Goal: Use online tool/utility: Use online tool/utility

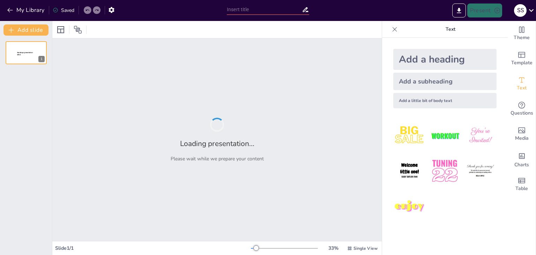
type input "Proceso de Inducción: Claves para una Integración Exitosa"
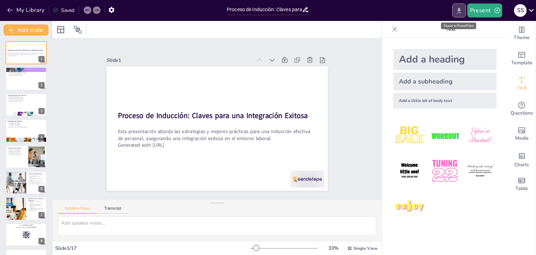
click at [460, 10] on icon "Export to PowerPoint" at bounding box center [458, 10] width 4 height 5
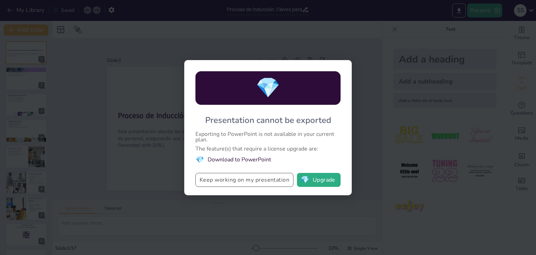
click at [273, 180] on button "Keep working on my presentation" at bounding box center [244, 180] width 98 height 14
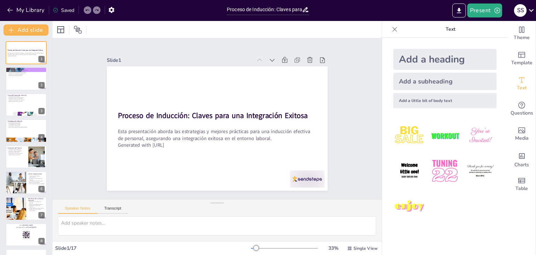
checkbox input "true"
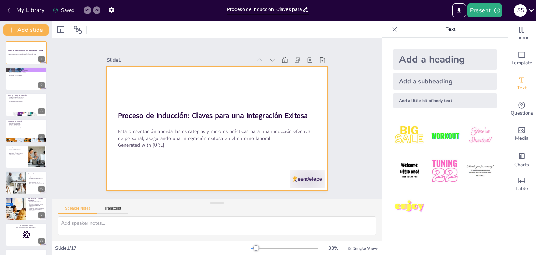
checkbox input "true"
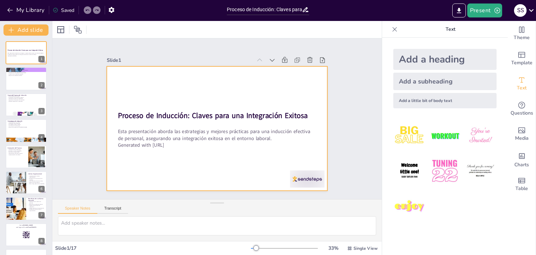
checkbox input "true"
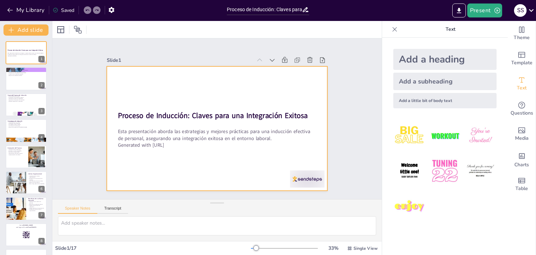
checkbox input "true"
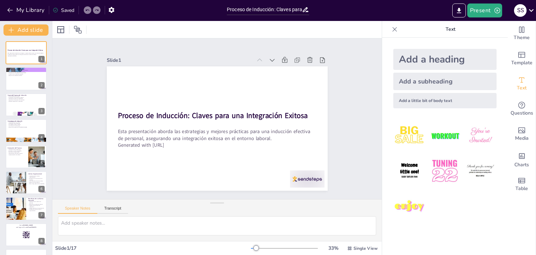
checkbox input "true"
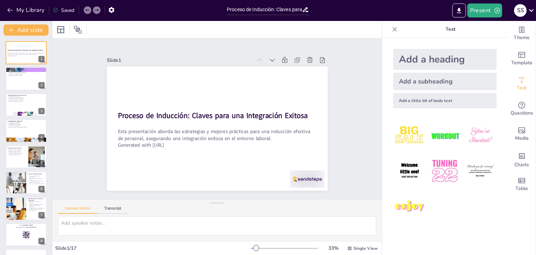
checkbox input "true"
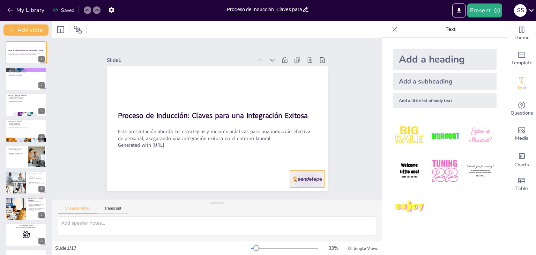
checkbox input "true"
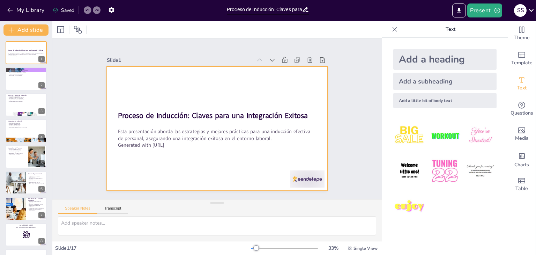
checkbox input "true"
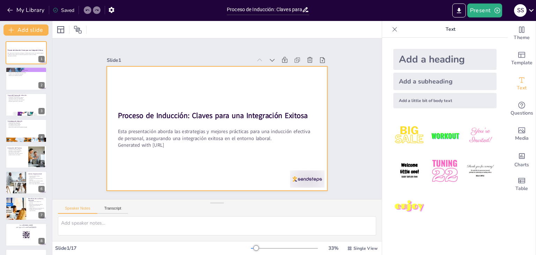
checkbox input "true"
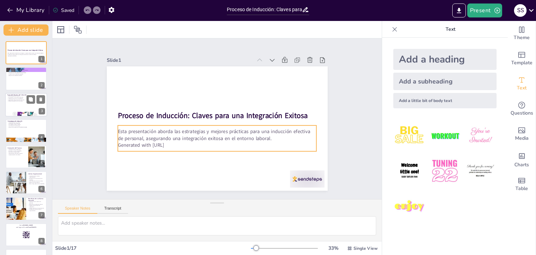
checkbox input "true"
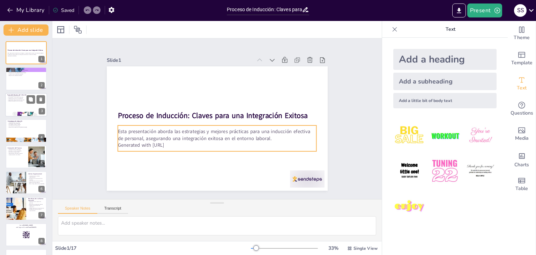
checkbox input "true"
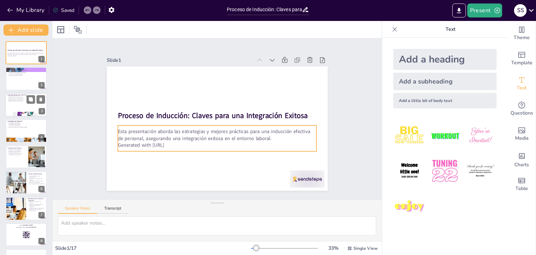
checkbox input "true"
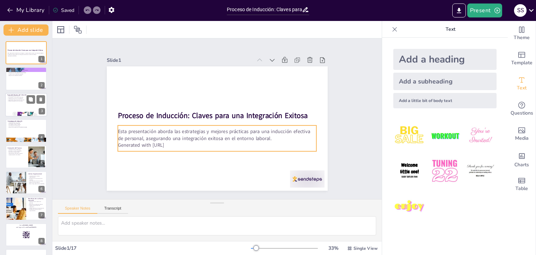
checkbox input "true"
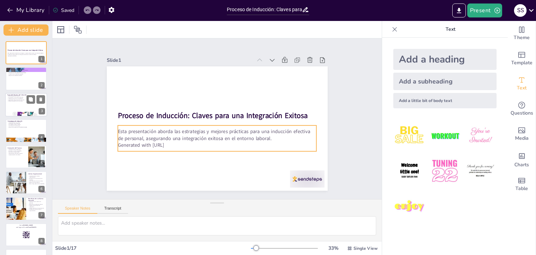
checkbox input "true"
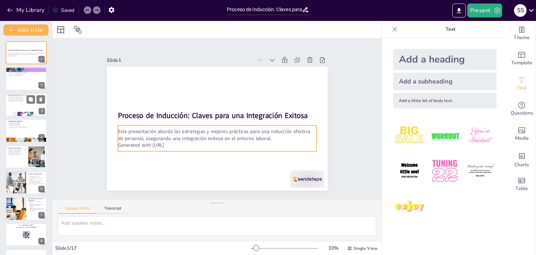
checkbox input "true"
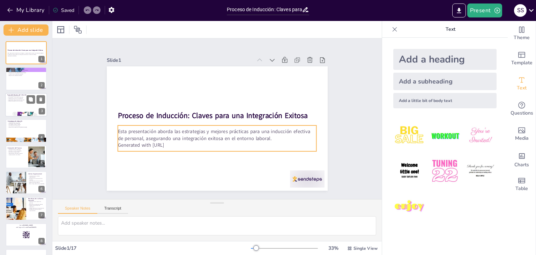
checkbox input "true"
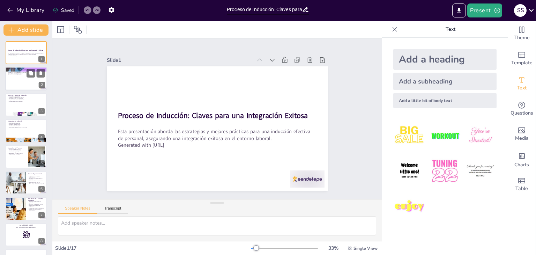
checkbox input "true"
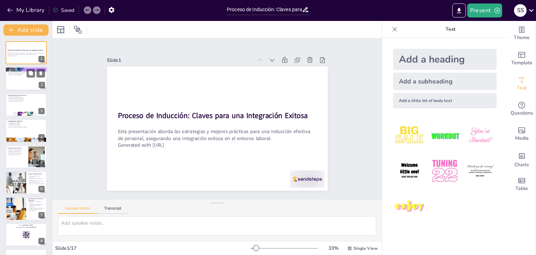
checkbox input "true"
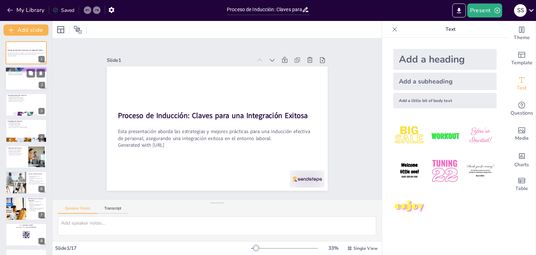
checkbox input "true"
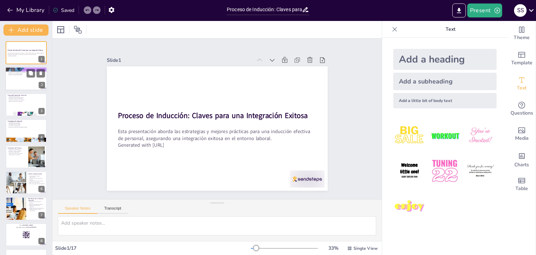
click at [24, 84] on div at bounding box center [26, 79] width 42 height 24
checkbox input "true"
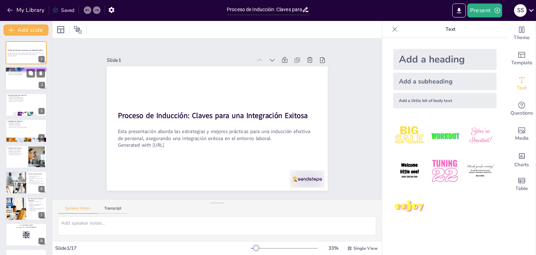
checkbox input "true"
type textarea "Lo ipsumdolo si ametconse ad elitseddoei temp in utlab et doloremag aliquaenima…"
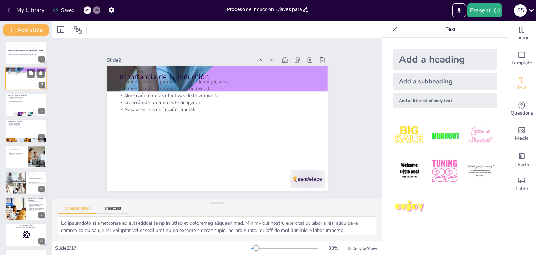
checkbox input "true"
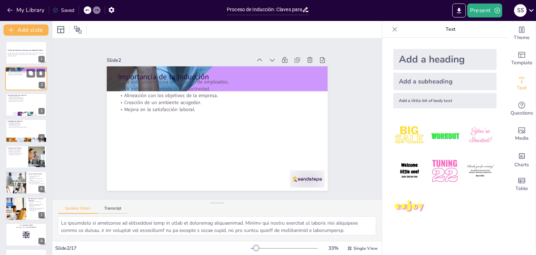
checkbox input "true"
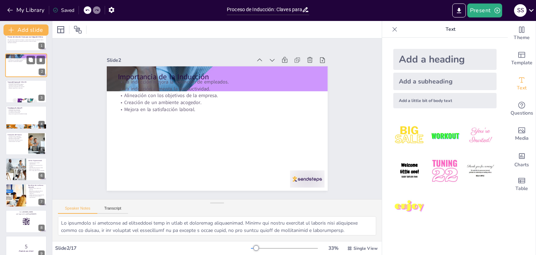
checkbox input "true"
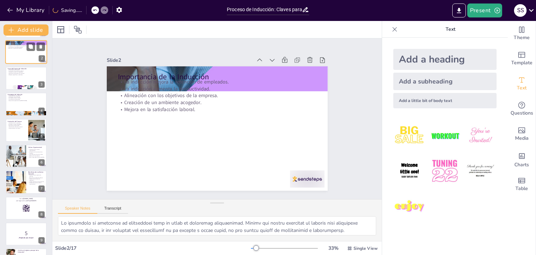
checkbox input "true"
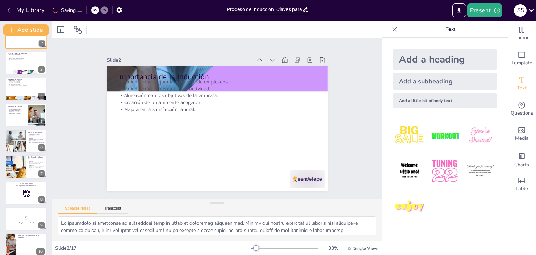
checkbox input "true"
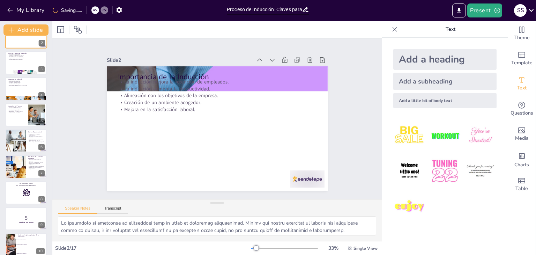
checkbox input "true"
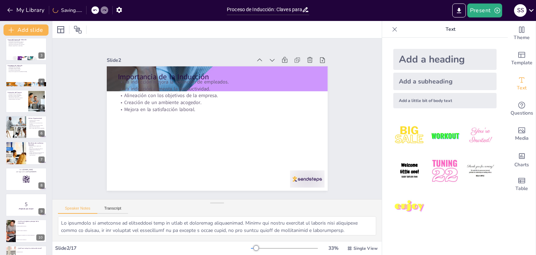
checkbox input "true"
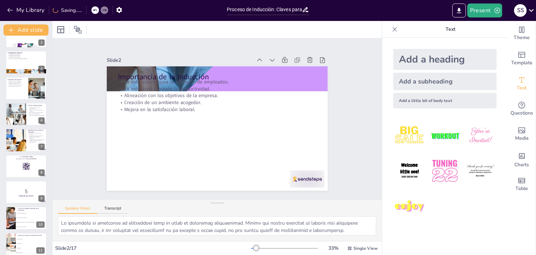
checkbox input "true"
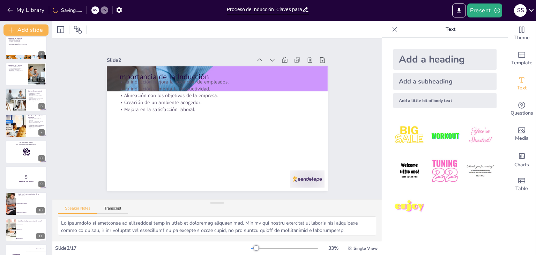
checkbox input "true"
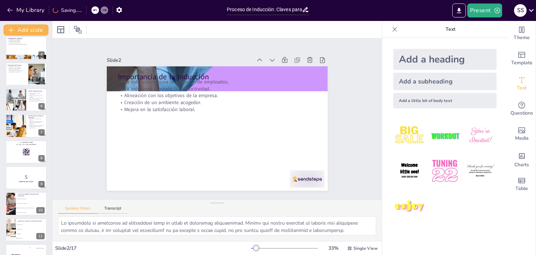
checkbox input "true"
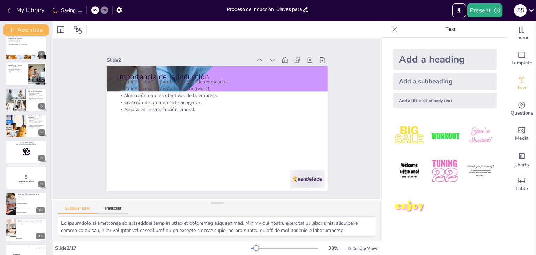
scroll to position [84, 0]
checkbox input "true"
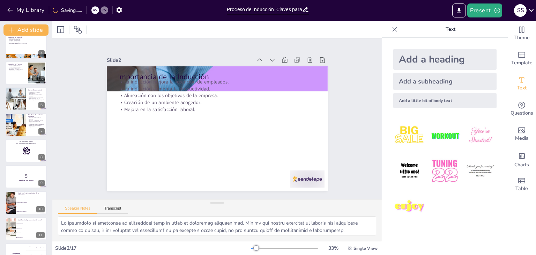
checkbox input "true"
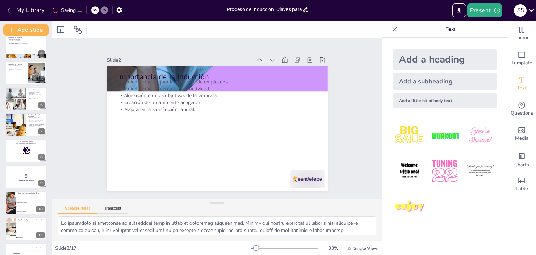
checkbox input "true"
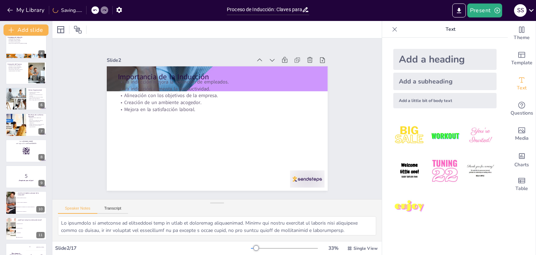
checkbox input "true"
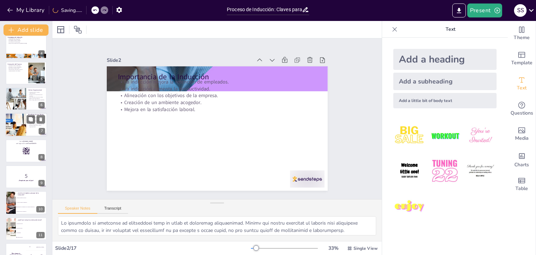
checkbox input "true"
click at [23, 127] on div at bounding box center [16, 125] width 42 height 24
checkbox input "true"
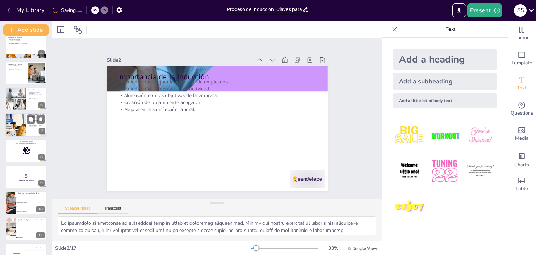
checkbox input "true"
type textarea "La reducción de la rotación de personal es uno de los beneficios más destacados…"
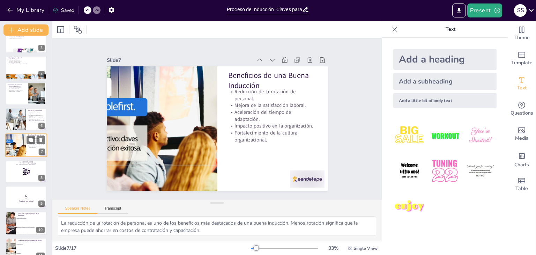
scroll to position [77, 0]
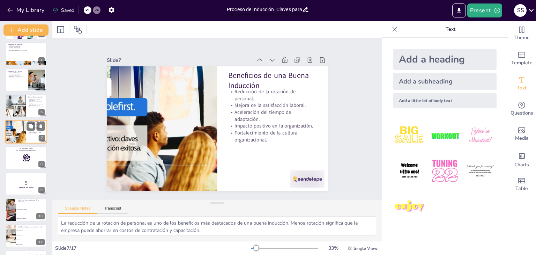
checkbox input "true"
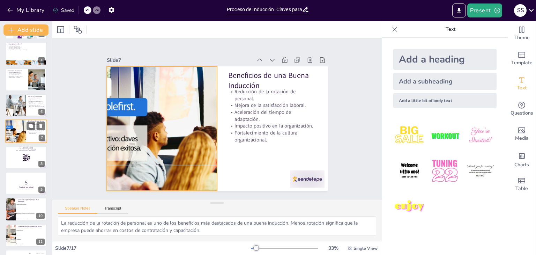
checkbox input "true"
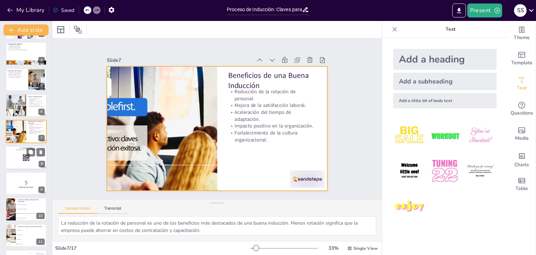
checkbox input "true"
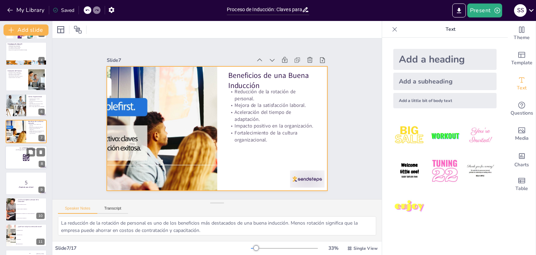
checkbox input "true"
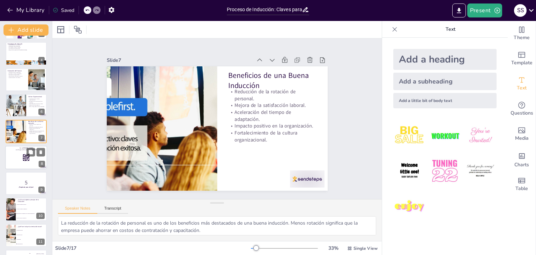
click at [32, 161] on div at bounding box center [26, 157] width 42 height 24
checkbox input "true"
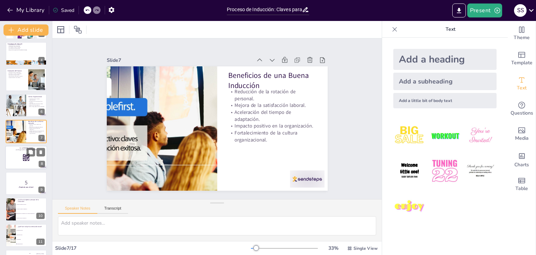
scroll to position [89, 0]
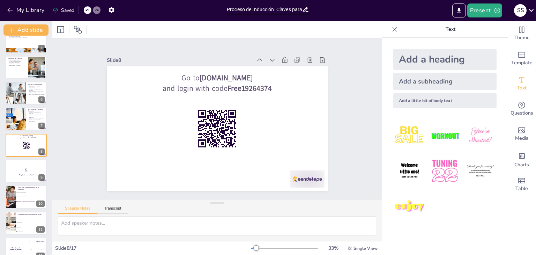
click at [391, 29] on icon at bounding box center [394, 29] width 7 height 7
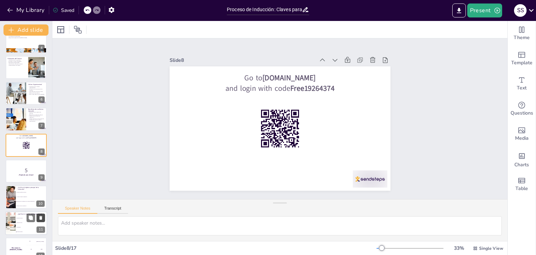
click at [39, 218] on icon at bounding box center [40, 217] width 5 height 5
click at [460, 9] on icon "Export to PowerPoint" at bounding box center [458, 10] width 4 height 5
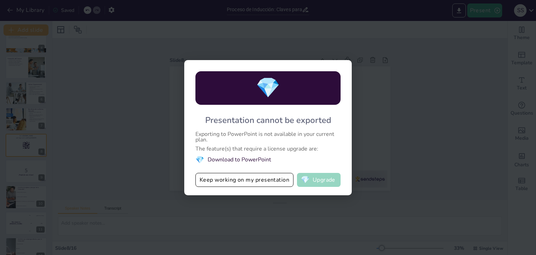
click at [319, 181] on button "💎 Upgrade" at bounding box center [319, 180] width 44 height 14
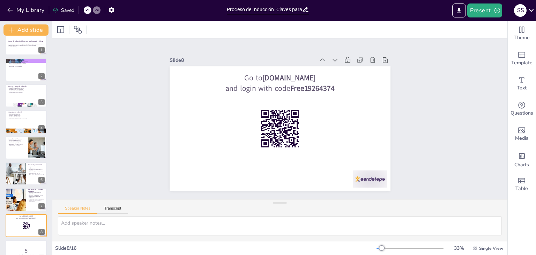
scroll to position [0, 0]
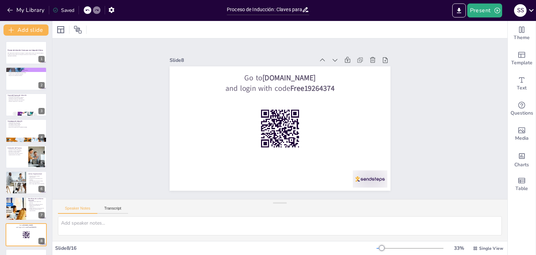
click at [67, 12] on div "Saved" at bounding box center [64, 10] width 22 height 7
click at [30, 55] on p "Generated with [URL]" at bounding box center [26, 55] width 38 height 1
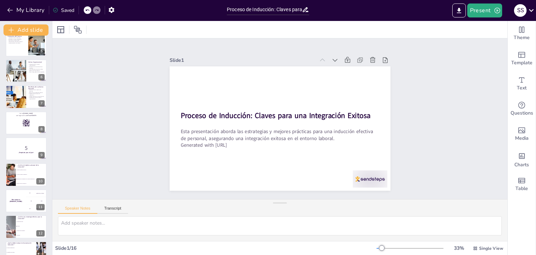
scroll to position [126, 0]
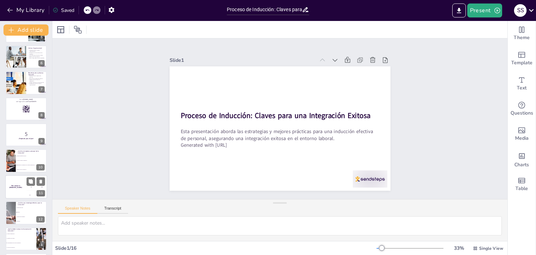
click at [23, 190] on div "The winner is [PERSON_NAME]" at bounding box center [15, 187] width 21 height 24
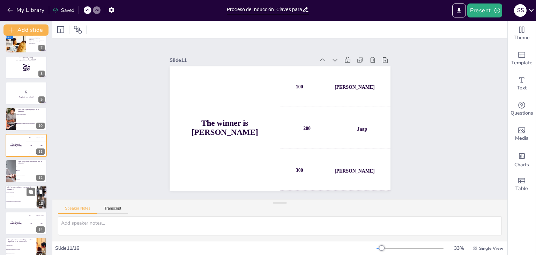
click at [21, 196] on span "La satisfacción del cliente" at bounding box center [21, 196] width 30 height 1
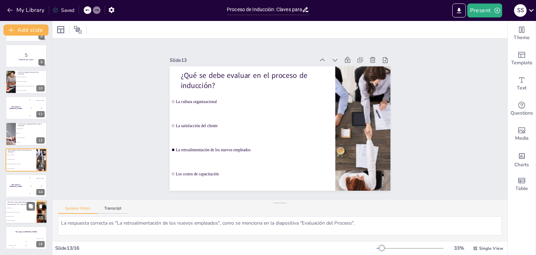
click at [20, 219] on li "Para mejorar la productividad" at bounding box center [20, 220] width 31 height 4
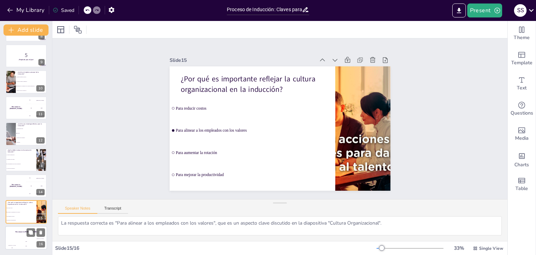
click at [21, 238] on div "Jaap 200" at bounding box center [26, 243] width 14 height 12
